Goal: Complete application form: Complete application form

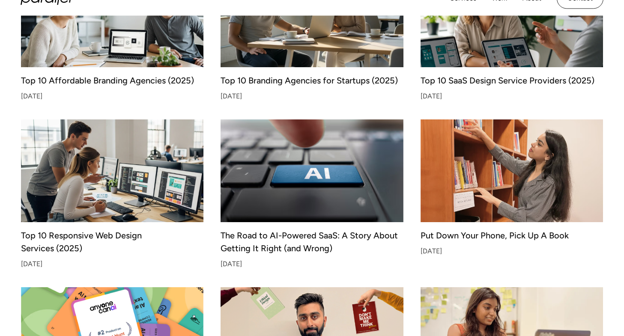
scroll to position [435, 0]
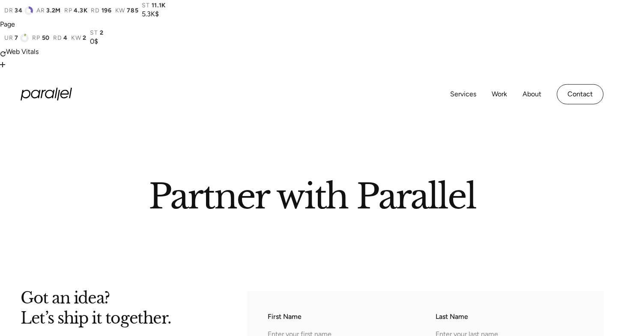
scroll to position [30, 0]
click at [295, 324] on input "First Name" at bounding box center [341, 336] width 147 height 24
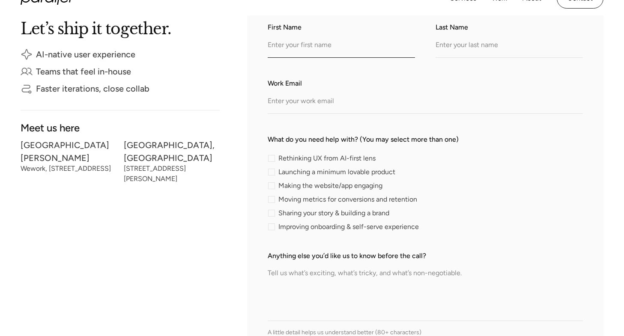
scroll to position [326, 0]
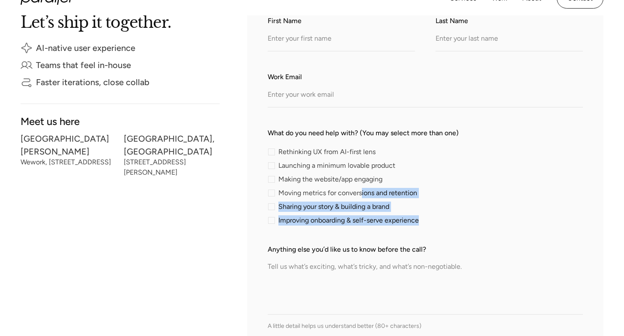
drag, startPoint x: 363, startPoint y: 106, endPoint x: 335, endPoint y: 190, distance: 89.0
click at [335, 190] on form "First Name Last Name Work Email What do you need help with? (You may select mor…" at bounding box center [425, 204] width 315 height 377
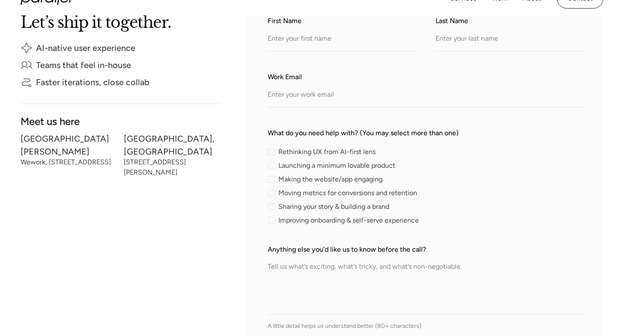
click at [335, 255] on textarea "Anything else you’d like us to know before the call?" at bounding box center [425, 285] width 315 height 60
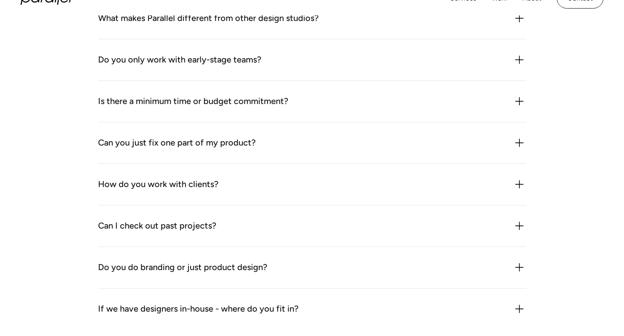
scroll to position [1381, 0]
